Goal: Task Accomplishment & Management: Manage account settings

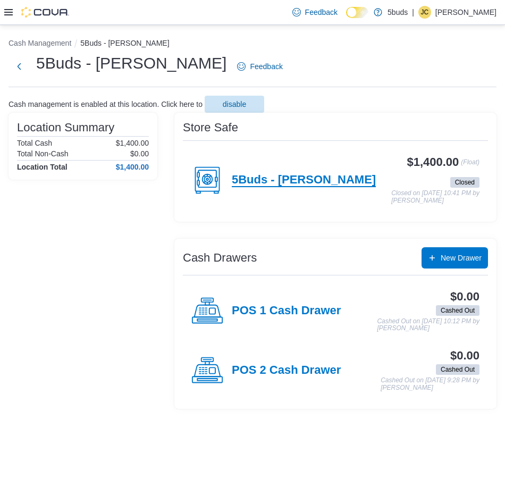
click at [235, 182] on h4 "5Buds - [PERSON_NAME]" at bounding box center [304, 180] width 144 height 14
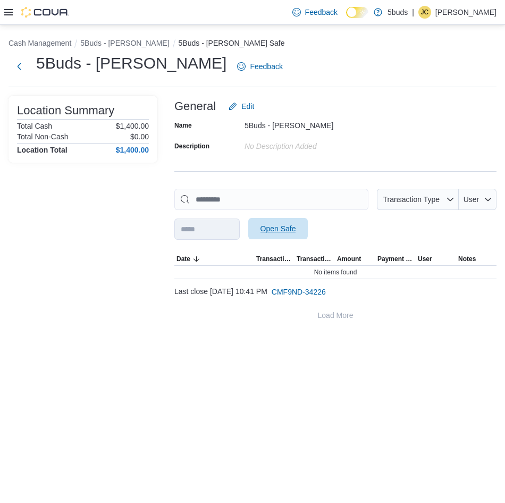
click at [298, 223] on span "Open Safe" at bounding box center [278, 228] width 47 height 21
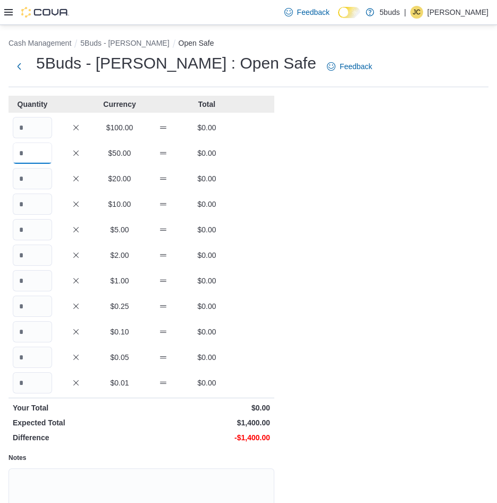
click at [28, 151] on input "Quantity" at bounding box center [32, 153] width 39 height 21
click at [11, 13] on icon at bounding box center [8, 12] width 9 height 9
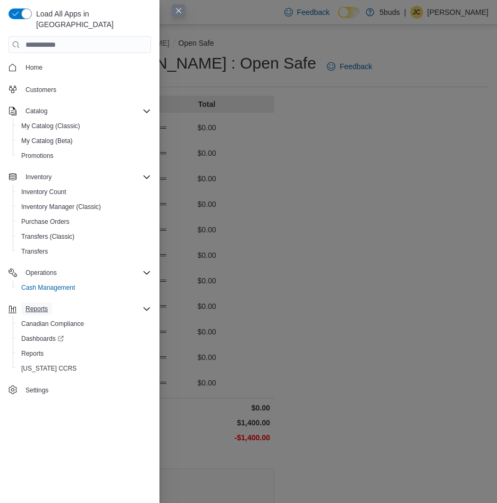
click at [41, 305] on span "Reports" at bounding box center [37, 309] width 22 height 9
click at [43, 305] on span "Reports" at bounding box center [37, 309] width 22 height 9
click at [101, 347] on div "Reports" at bounding box center [84, 353] width 134 height 13
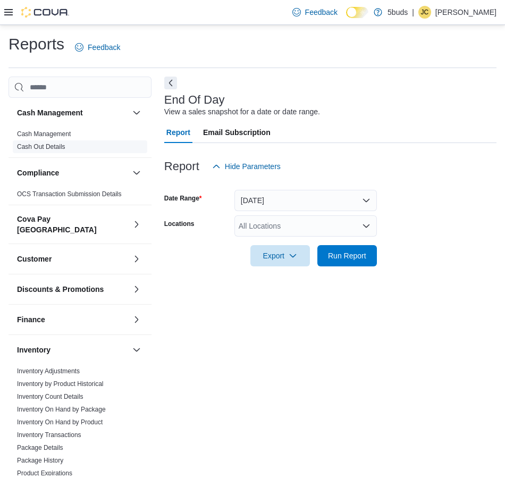
click at [50, 145] on link "Cash Out Details" at bounding box center [41, 146] width 48 height 7
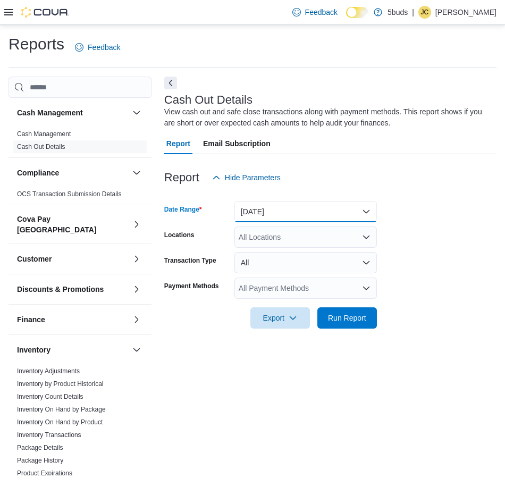
click at [287, 205] on button "Today" at bounding box center [306, 211] width 143 height 21
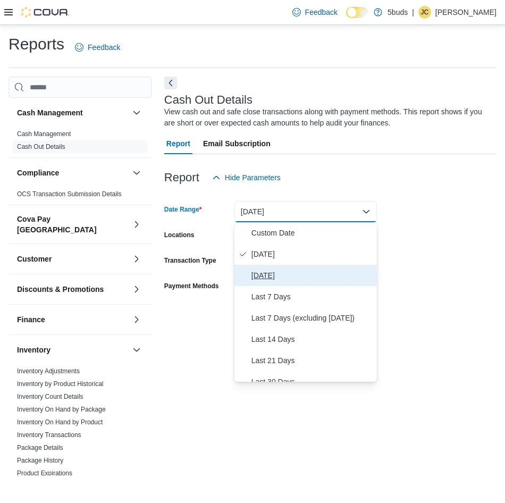
click at [284, 281] on span "Yesterday" at bounding box center [312, 275] width 121 height 13
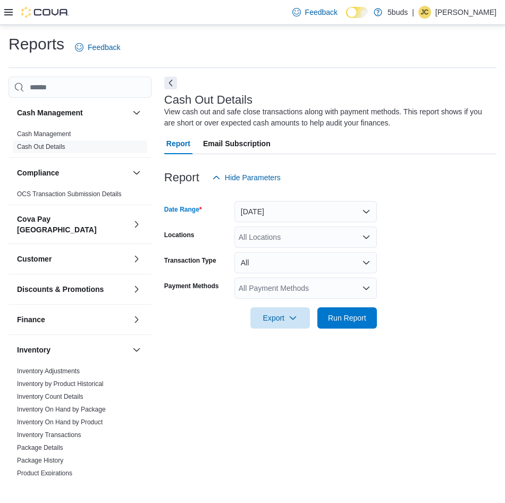
click at [279, 240] on div "All Locations" at bounding box center [306, 237] width 143 height 21
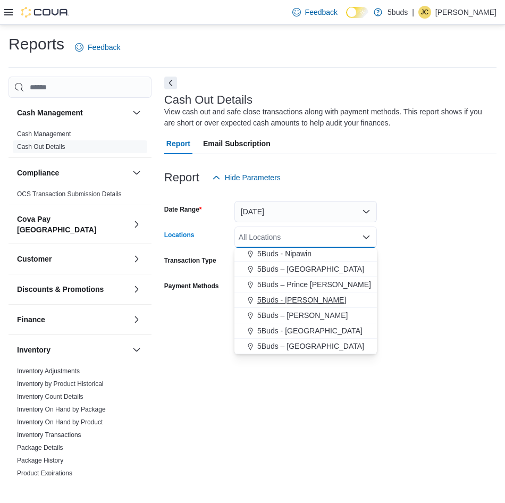
click at [290, 303] on span "5Buds - [PERSON_NAME]" at bounding box center [301, 300] width 89 height 11
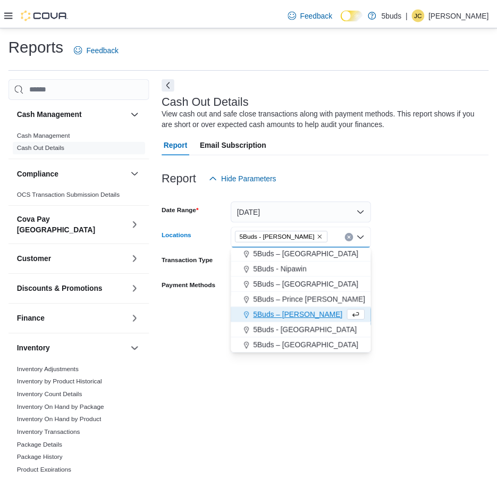
scroll to position [63, 0]
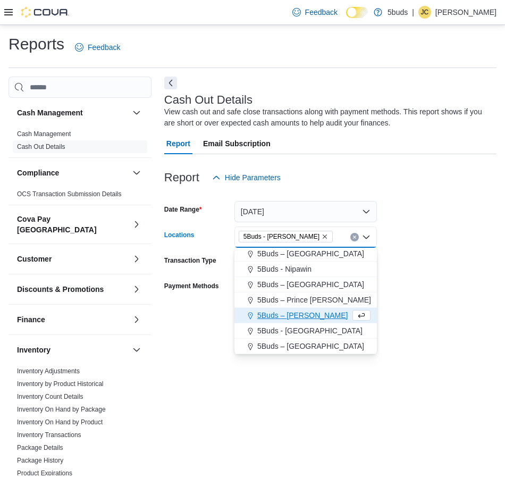
click at [204, 339] on div at bounding box center [330, 335] width 332 height 13
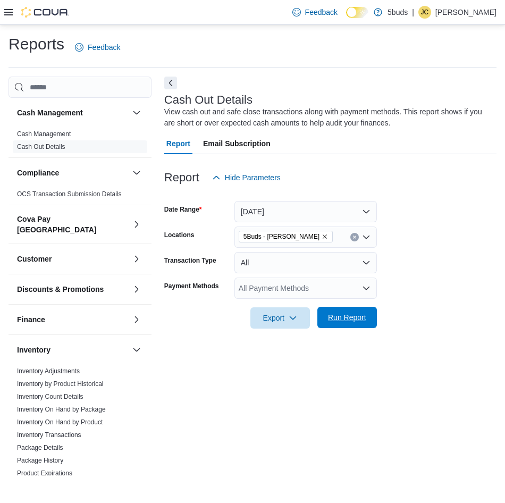
click at [339, 319] on span "Run Report" at bounding box center [347, 317] width 38 height 11
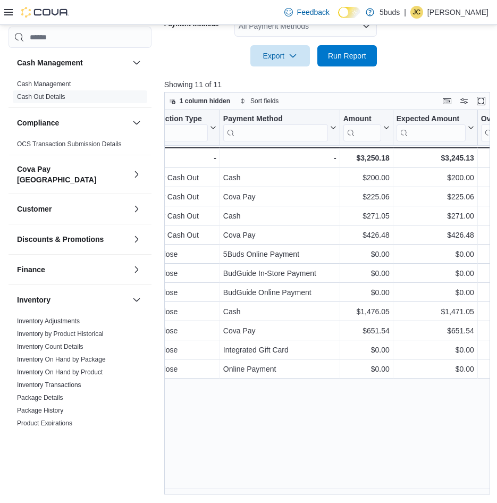
scroll to position [0, 255]
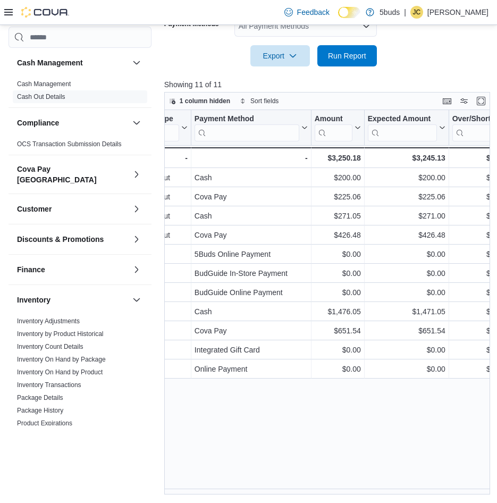
drag, startPoint x: 247, startPoint y: 494, endPoint x: 214, endPoint y: 446, distance: 58.9
click at [214, 446] on div "Date Click to view column header actions Transaction # Click to view column hea…" at bounding box center [328, 302] width 329 height 385
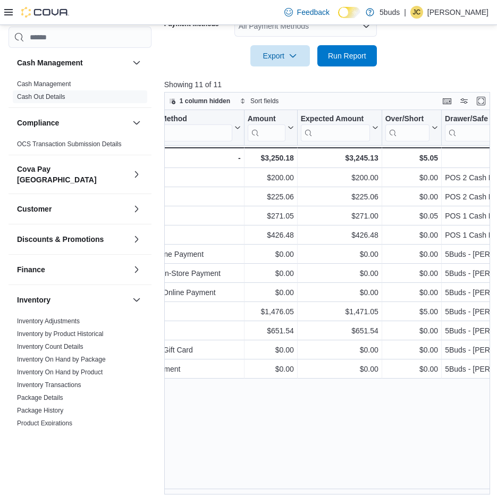
scroll to position [0, 307]
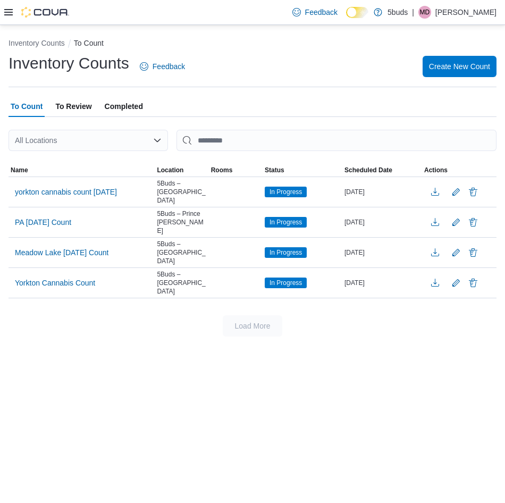
click at [7, 13] on icon at bounding box center [8, 12] width 9 height 9
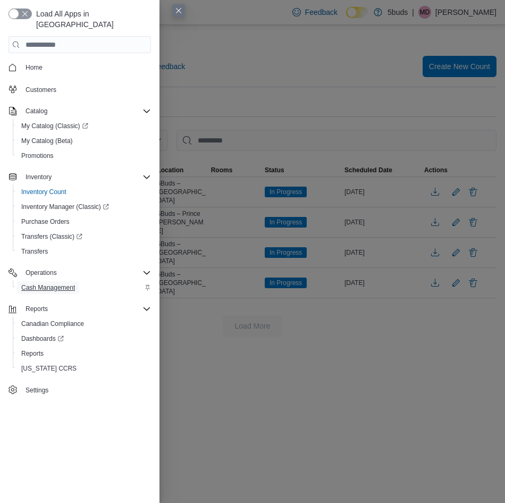
click at [69, 283] on span "Cash Management" at bounding box center [48, 287] width 54 height 9
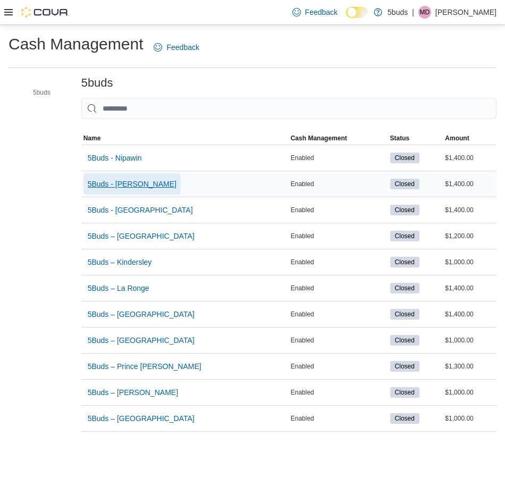
click at [136, 183] on span "5Buds - [PERSON_NAME]" at bounding box center [132, 184] width 89 height 11
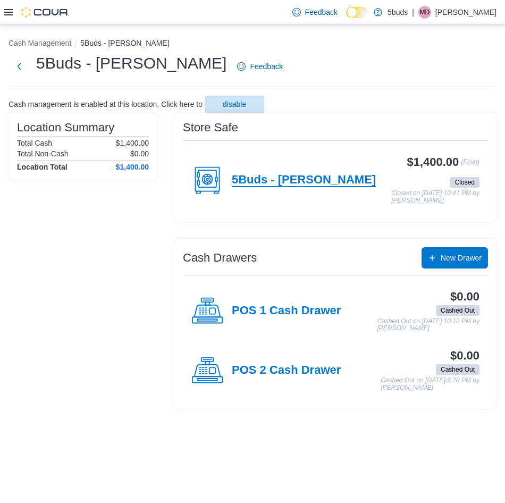
click at [244, 176] on h4 "5Buds - [PERSON_NAME]" at bounding box center [304, 180] width 144 height 14
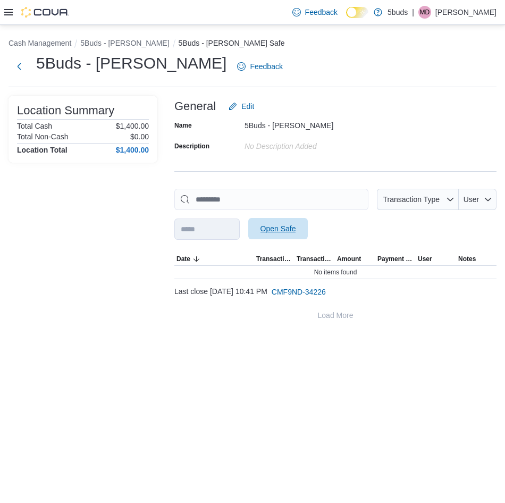
click at [296, 227] on span "Open Safe" at bounding box center [279, 228] width 36 height 11
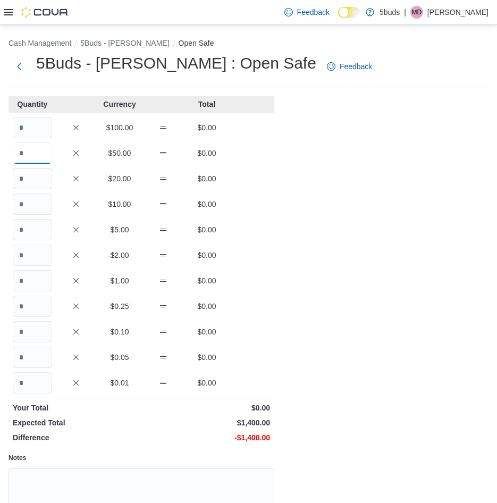
click at [31, 152] on input "Quantity" at bounding box center [32, 153] width 39 height 21
type input "*"
type input "**"
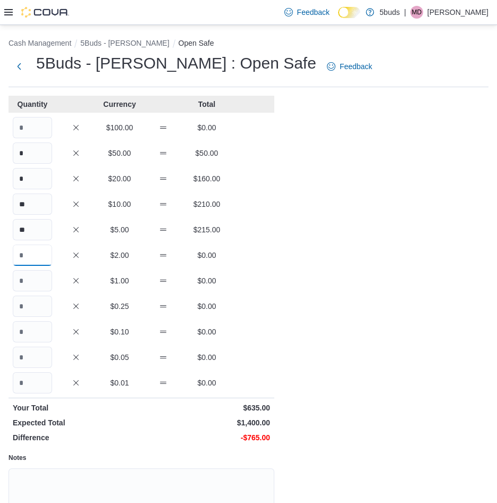
click at [32, 257] on input "Quantity" at bounding box center [32, 255] width 39 height 21
type input "***"
click at [35, 307] on input "Quantity" at bounding box center [32, 306] width 39 height 21
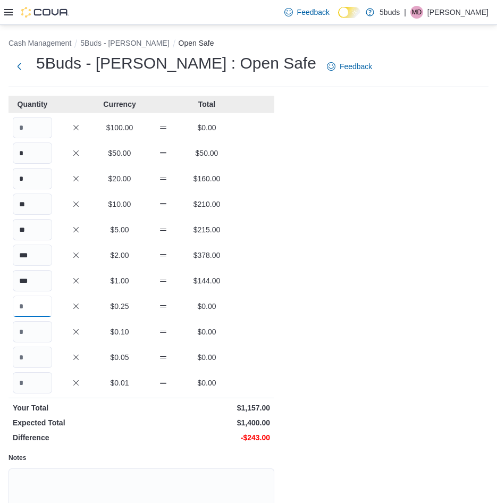
click at [35, 307] on input "Quantity" at bounding box center [32, 306] width 39 height 21
type input "***"
click at [38, 354] on input "Quantity" at bounding box center [32, 357] width 39 height 21
type input "***"
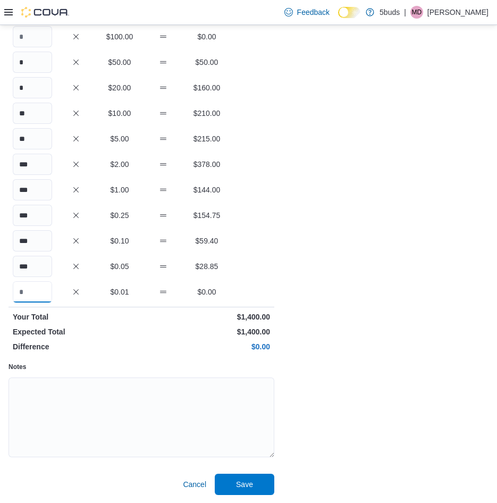
scroll to position [91, 0]
click at [249, 478] on span "Save" at bounding box center [244, 483] width 47 height 21
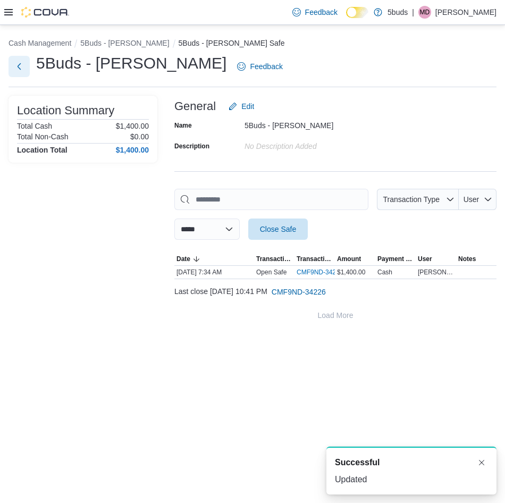
click at [17, 70] on button "Next" at bounding box center [19, 66] width 21 height 21
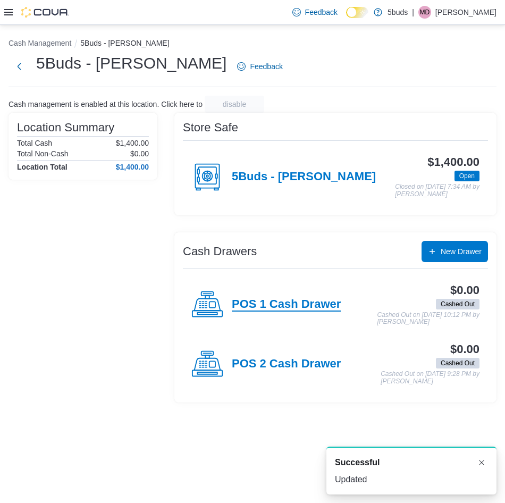
click at [273, 307] on h4 "POS 1 Cash Drawer" at bounding box center [286, 305] width 109 height 14
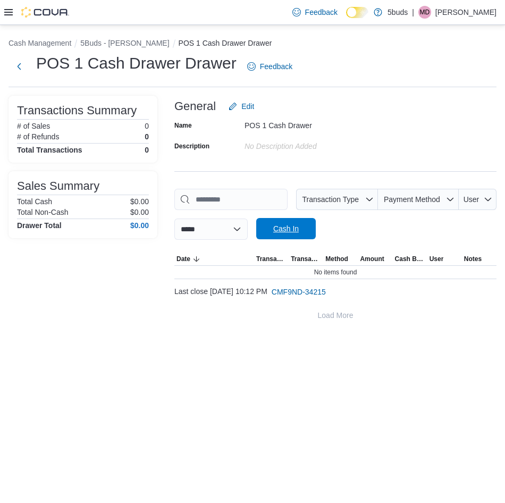
click at [291, 233] on span "Cash In" at bounding box center [286, 228] width 26 height 11
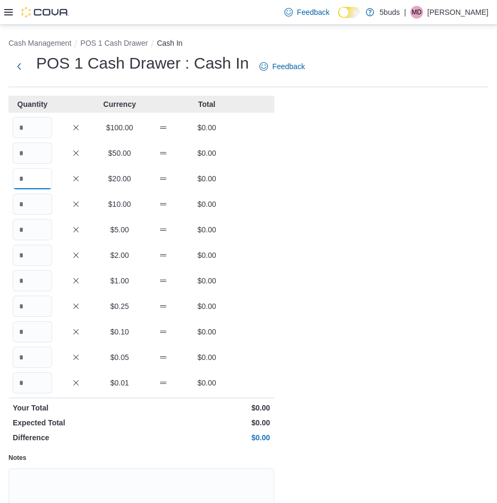
click at [30, 181] on input "Quantity" at bounding box center [32, 178] width 39 height 21
click at [27, 182] on input "Quantity" at bounding box center [32, 178] width 39 height 21
type input "*"
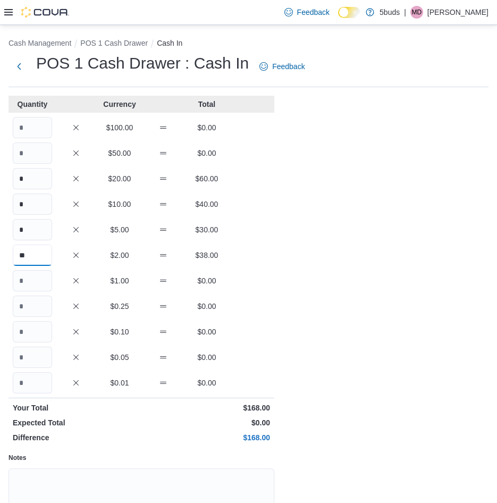
type input "**"
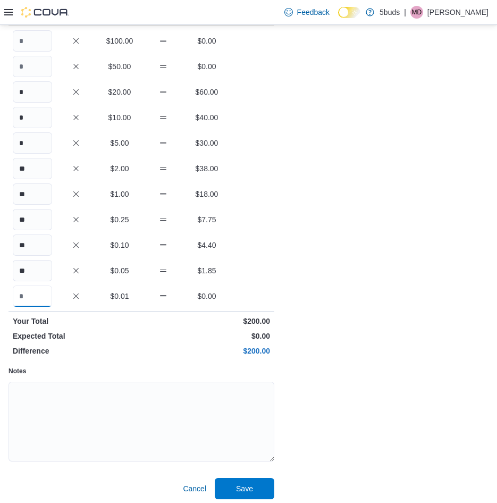
scroll to position [91, 0]
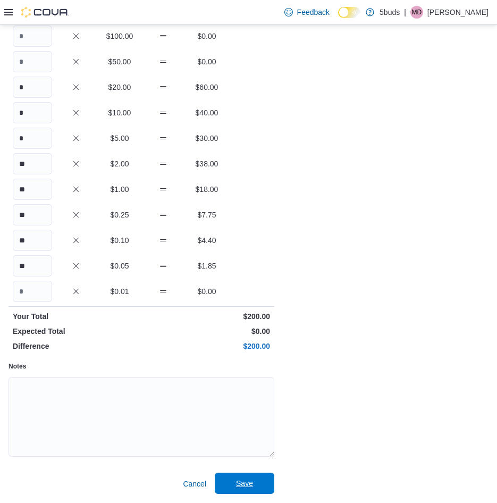
click at [255, 479] on span "Save" at bounding box center [244, 483] width 47 height 21
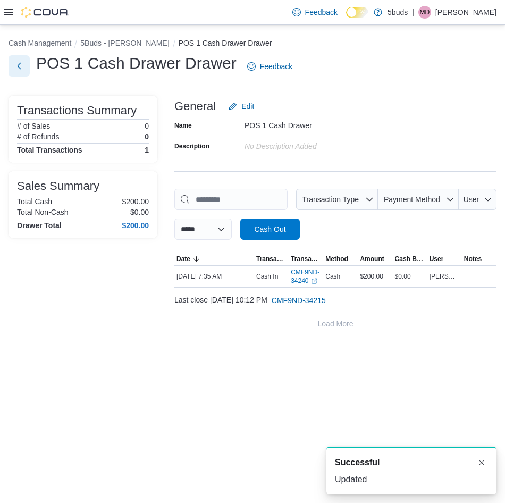
click at [22, 68] on button "Next" at bounding box center [19, 65] width 21 height 21
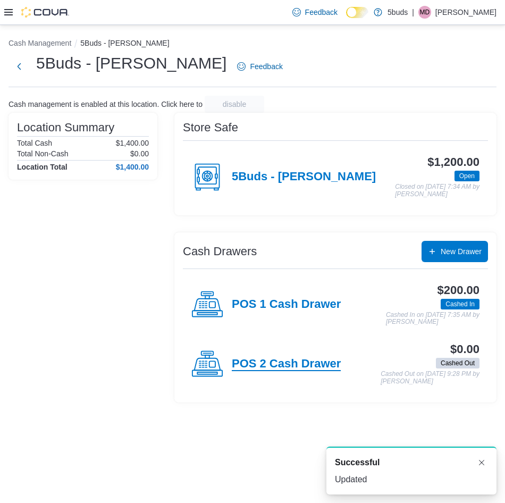
click at [305, 370] on h4 "POS 2 Cash Drawer" at bounding box center [286, 364] width 109 height 14
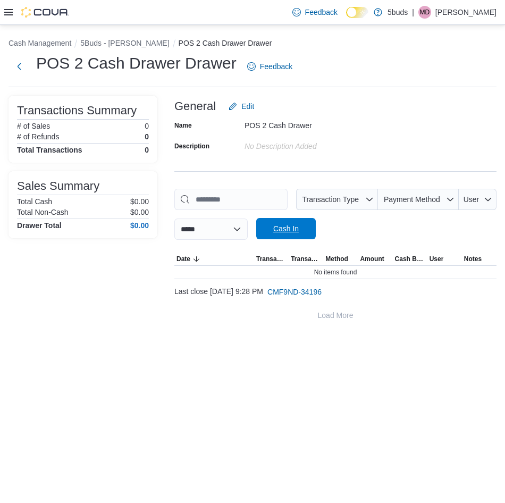
click at [299, 232] on span "Cash In" at bounding box center [286, 228] width 26 height 11
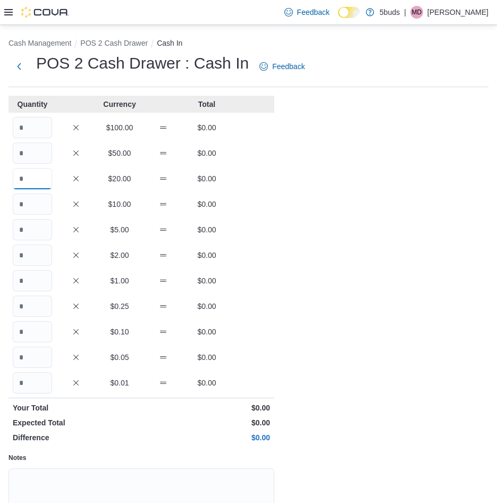
click at [27, 176] on input "Quantity" at bounding box center [32, 178] width 39 height 21
type input "*"
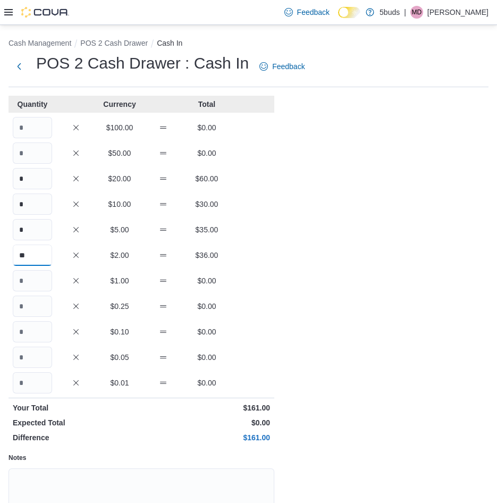
type input "**"
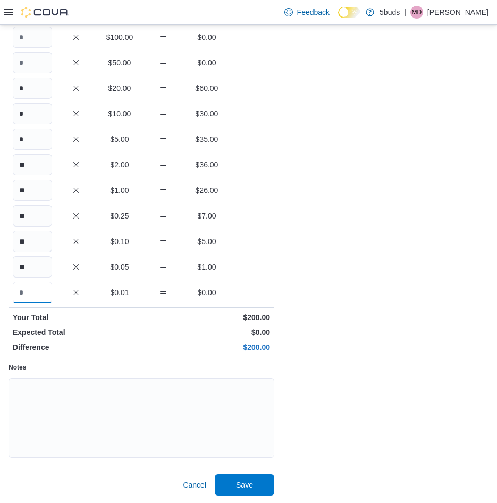
scroll to position [91, 0]
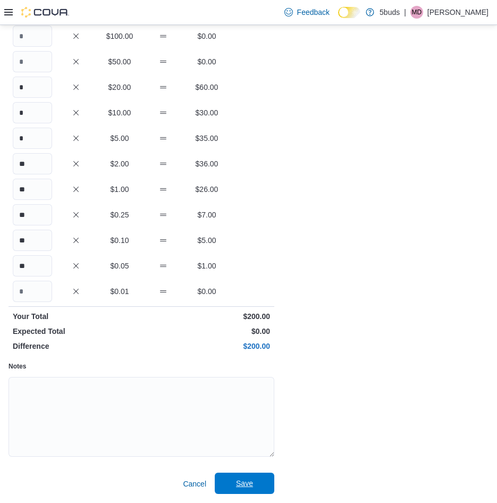
click at [246, 482] on span "Save" at bounding box center [244, 483] width 17 height 11
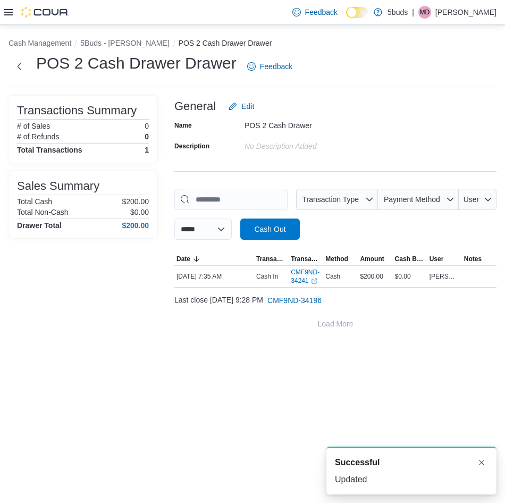
click at [4, 18] on div "Feedback Dark Mode 5buds | MD [PERSON_NAME]" at bounding box center [252, 12] width 505 height 25
click at [5, 10] on icon at bounding box center [8, 12] width 9 height 6
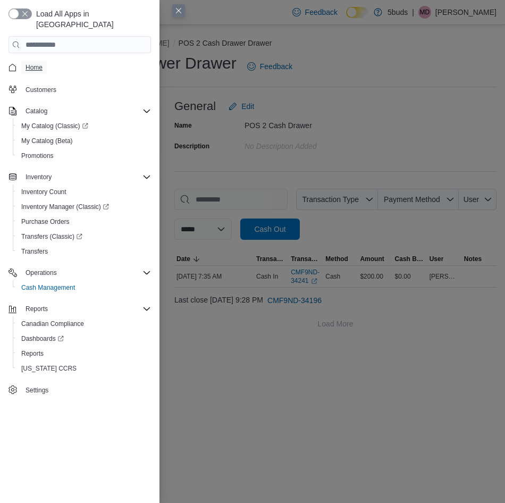
click at [31, 62] on span "Home" at bounding box center [34, 67] width 17 height 13
